Goal: Task Accomplishment & Management: Manage account settings

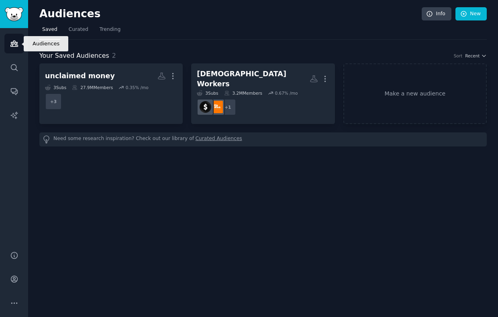
click at [12, 46] on icon "Sidebar" at bounding box center [13, 44] width 7 height 6
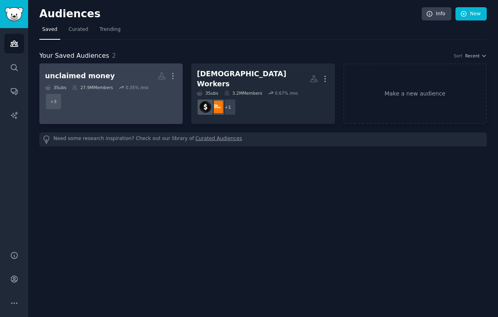
click at [110, 69] on h2 "unclaimed money More" at bounding box center [111, 76] width 132 height 14
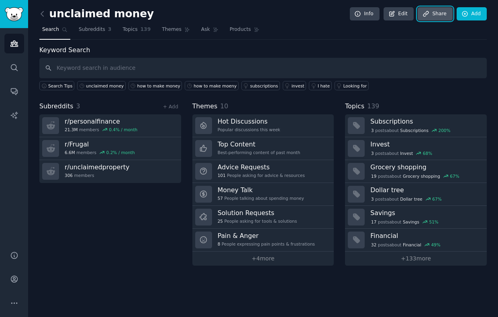
click at [444, 15] on link "Share" at bounding box center [434, 14] width 35 height 14
click at [17, 14] on img "Sidebar" at bounding box center [14, 14] width 18 height 14
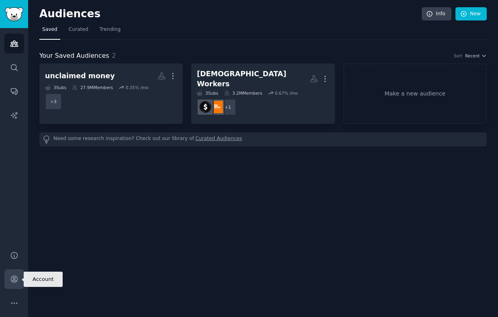
click at [15, 278] on icon "Sidebar" at bounding box center [14, 279] width 8 height 8
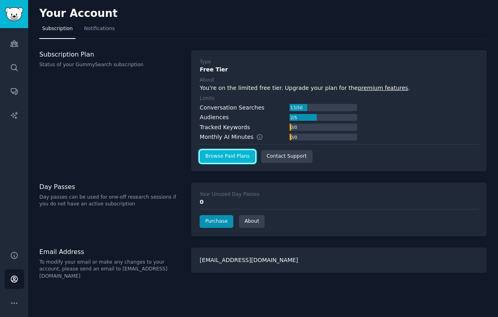
click at [235, 152] on link "Browse Paid Plans" at bounding box center [226, 156] width 55 height 13
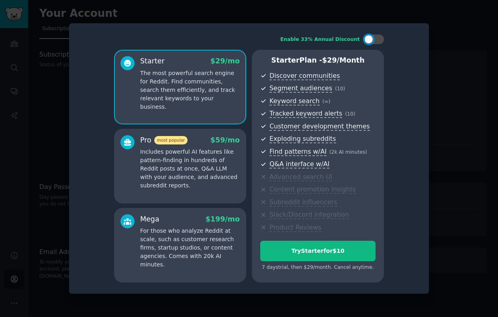
click at [33, 117] on div at bounding box center [249, 158] width 498 height 317
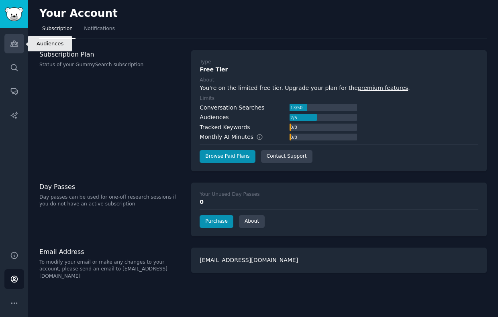
click at [14, 46] on icon "Sidebar" at bounding box center [13, 44] width 7 height 6
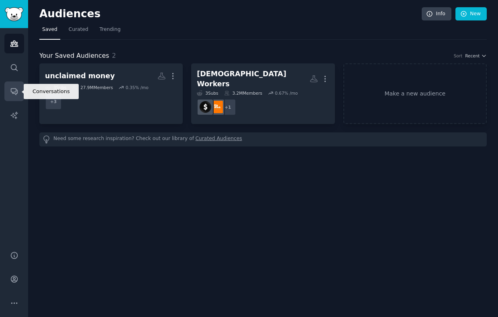
click at [14, 87] on icon "Sidebar" at bounding box center [14, 91] width 8 height 8
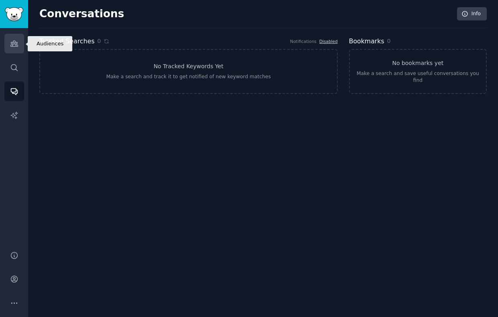
click at [17, 43] on icon "Sidebar" at bounding box center [13, 44] width 7 height 6
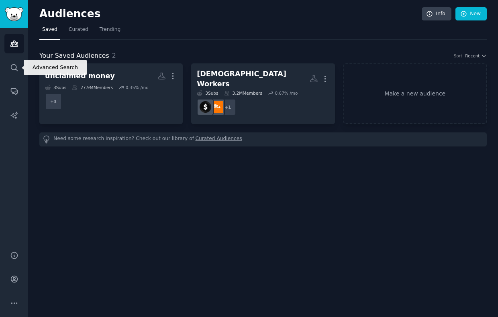
click at [17, 81] on div "Audiences Search Conversations AI Reports" at bounding box center [14, 134] width 28 height 213
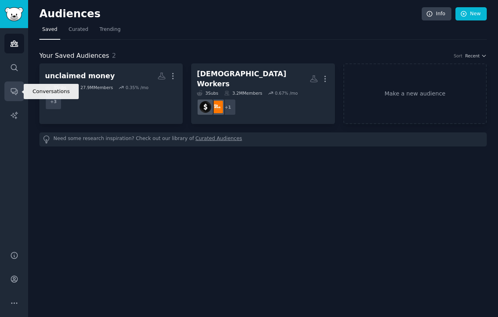
click at [17, 87] on icon "Sidebar" at bounding box center [14, 91] width 8 height 8
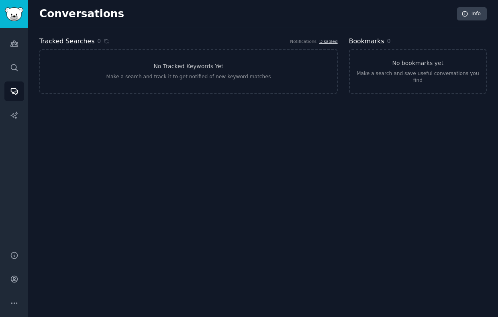
click at [146, 85] on link "No Tracked Keywords Yet Make a search and track it to get notified of new keywo…" at bounding box center [188, 71] width 298 height 45
click at [9, 42] on link "Audiences" at bounding box center [14, 44] width 20 height 20
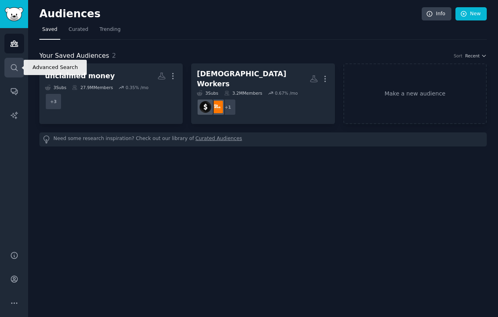
click at [17, 71] on icon "Sidebar" at bounding box center [14, 67] width 8 height 8
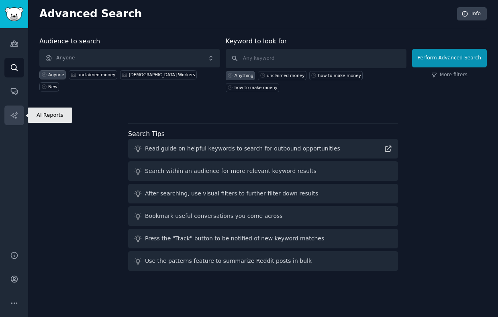
click at [13, 114] on icon "Sidebar" at bounding box center [14, 115] width 8 height 8
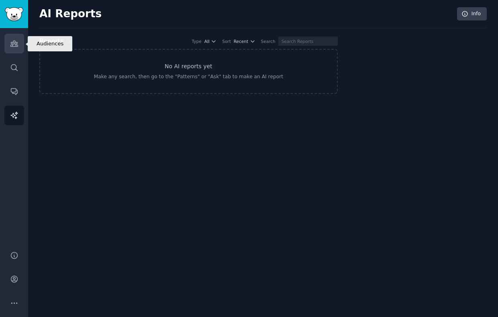
click at [19, 44] on link "Audiences" at bounding box center [14, 44] width 20 height 20
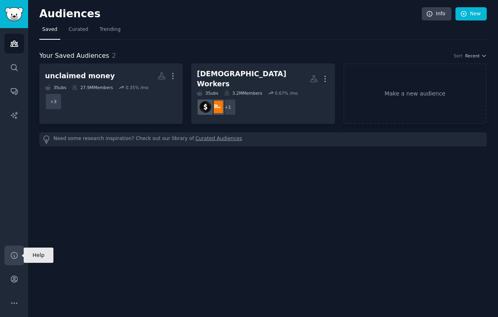
click at [13, 258] on icon "Sidebar" at bounding box center [14, 255] width 6 height 6
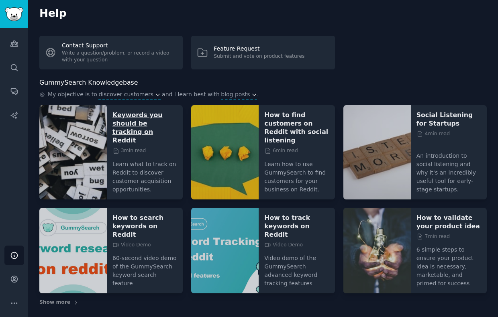
click at [128, 122] on p "Keywords you should be tracking on Reddit" at bounding box center [144, 128] width 65 height 34
click at [295, 216] on p "How to track keywords on Reddit" at bounding box center [296, 225] width 65 height 25
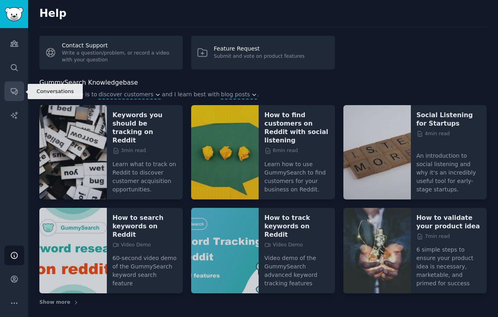
click at [15, 87] on icon "Sidebar" at bounding box center [14, 91] width 8 height 8
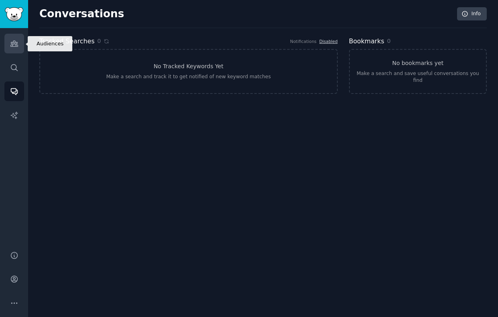
click at [17, 43] on icon "Sidebar" at bounding box center [13, 44] width 7 height 6
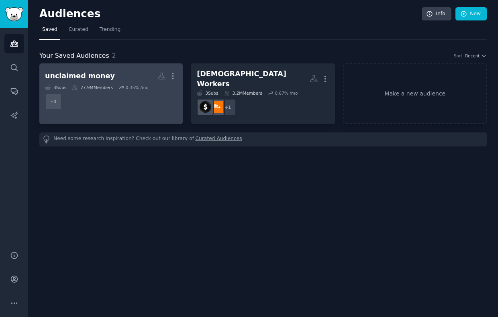
click at [148, 87] on div "0.35 % /mo" at bounding box center [137, 88] width 23 height 6
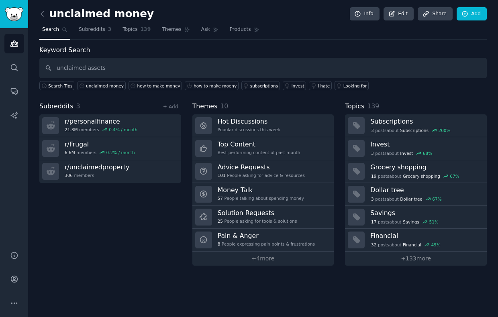
type input "unclaimed assets"
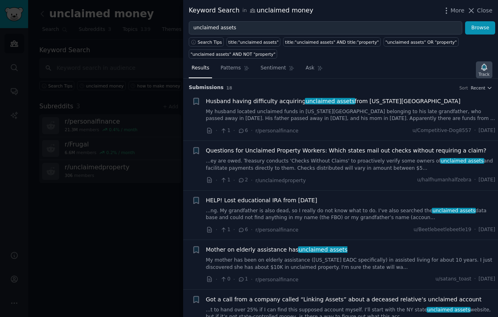
click at [482, 66] on icon "button" at bounding box center [484, 67] width 6 height 6
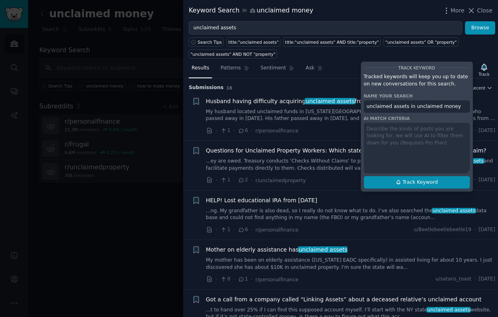
click at [423, 181] on span "Track Keyword" at bounding box center [419, 182] width 35 height 7
type input "unclaimed assets in unclaimed money"
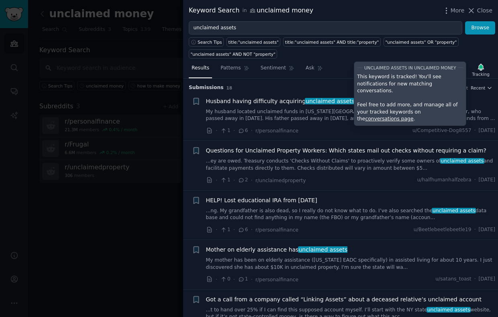
click at [476, 51] on div "Search Tips title:"unclaimed assets" title:"unclaimed assets" AND title:"proper…" at bounding box center [340, 47] width 315 height 24
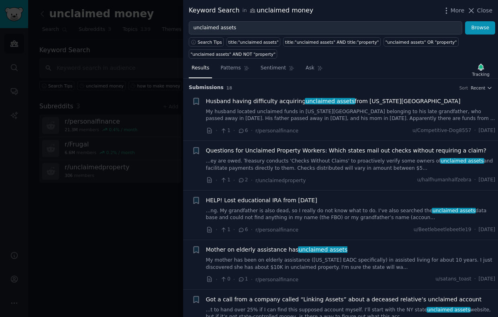
click at [306, 101] on span "unclaimed assets" at bounding box center [330, 101] width 50 height 6
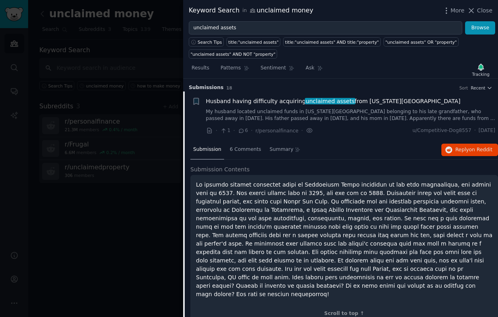
scroll to position [12, 0]
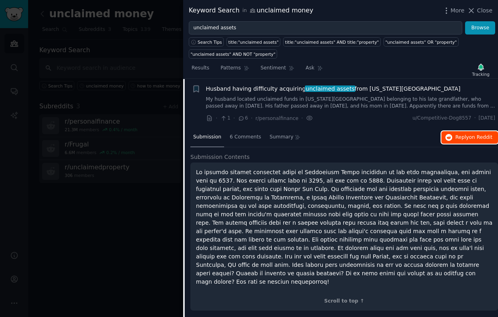
click at [460, 138] on span "Reply on Reddit" at bounding box center [473, 137] width 37 height 7
click at [54, 117] on div at bounding box center [249, 158] width 498 height 317
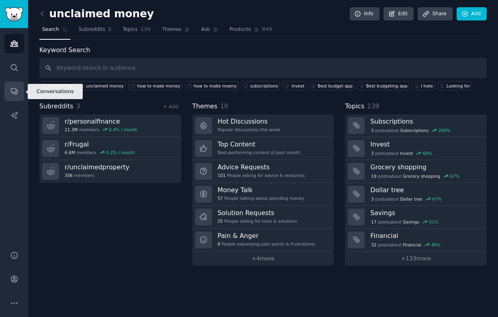
click at [13, 95] on icon "Sidebar" at bounding box center [14, 91] width 8 height 8
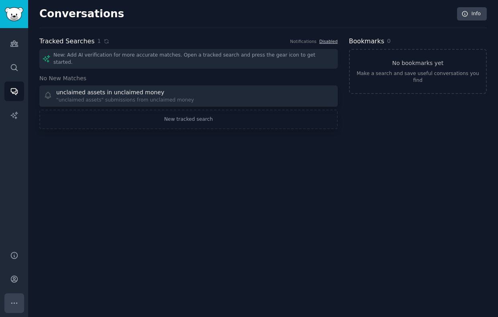
click at [14, 309] on button "More" at bounding box center [14, 303] width 20 height 20
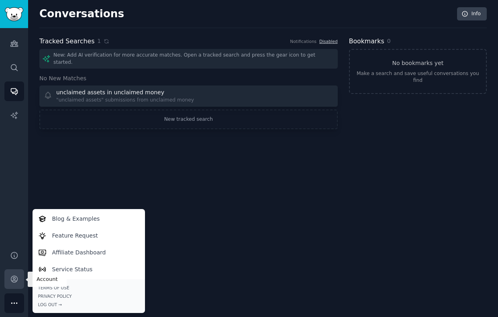
click at [12, 285] on link "Account" at bounding box center [14, 279] width 20 height 20
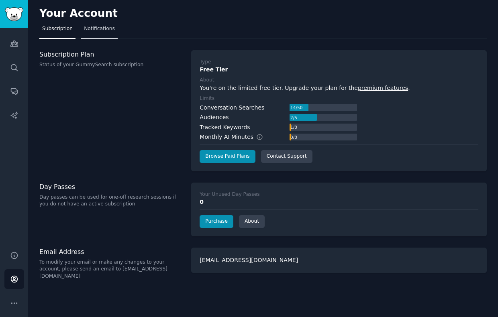
click at [105, 29] on span "Notifications" at bounding box center [99, 28] width 31 height 7
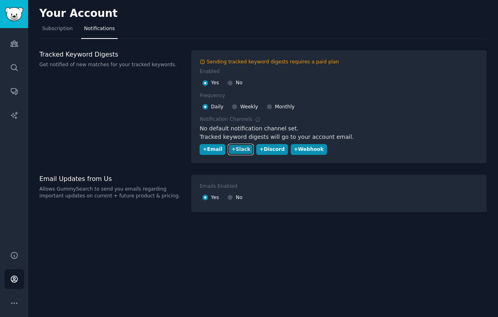
click at [239, 152] on div "+ Slack" at bounding box center [240, 149] width 19 height 7
click at [203, 146] on div "+ Email" at bounding box center [212, 149] width 19 height 7
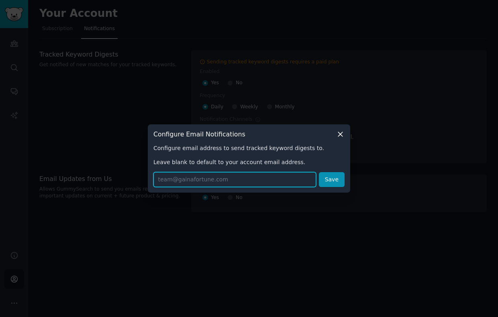
click at [190, 180] on input "text" at bounding box center [234, 179] width 163 height 15
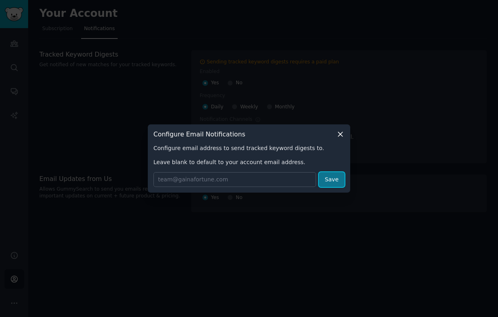
click at [335, 178] on button "Save" at bounding box center [332, 179] width 26 height 15
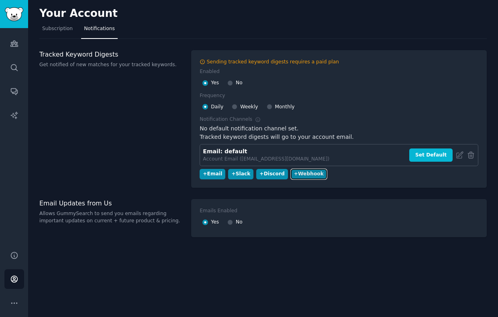
click at [309, 173] on div "+ Webhook" at bounding box center [309, 174] width 30 height 7
click at [428, 154] on button "Set Default" at bounding box center [430, 155] width 43 height 14
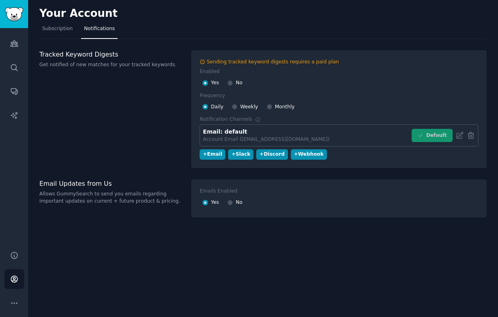
click at [413, 165] on div "Sending tracked keyword digests requires a paid plan Enabled Yes No Frequency D…" at bounding box center [338, 109] width 295 height 118
